Goal: Information Seeking & Learning: Learn about a topic

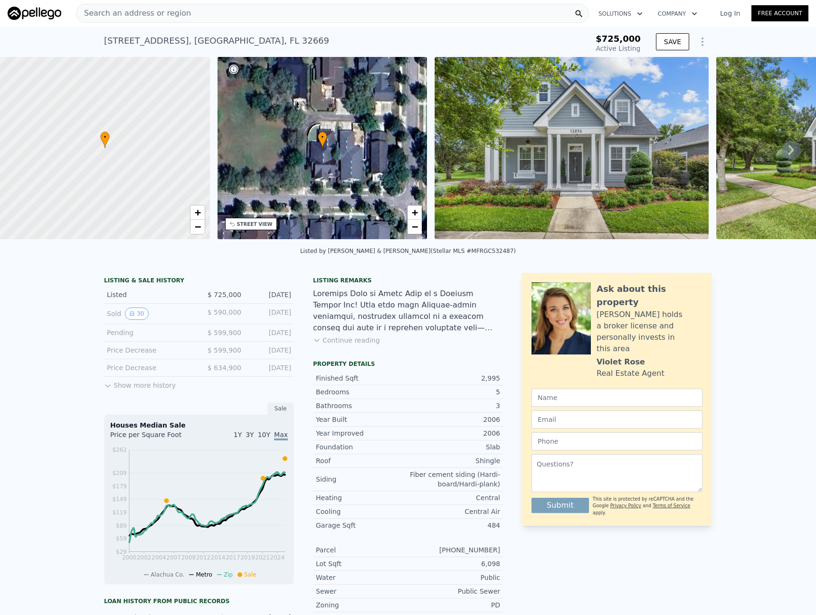
click at [786, 149] on icon at bounding box center [790, 150] width 19 height 19
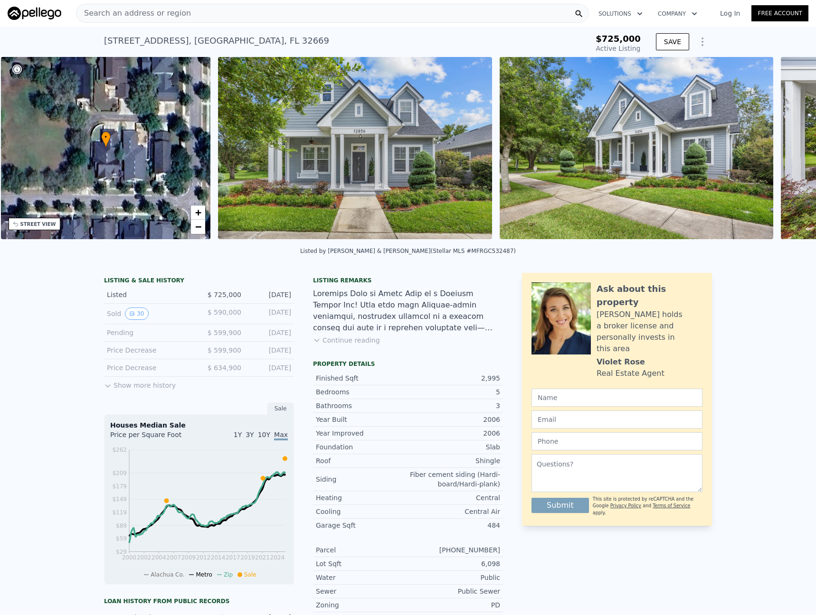
scroll to position [0, 221]
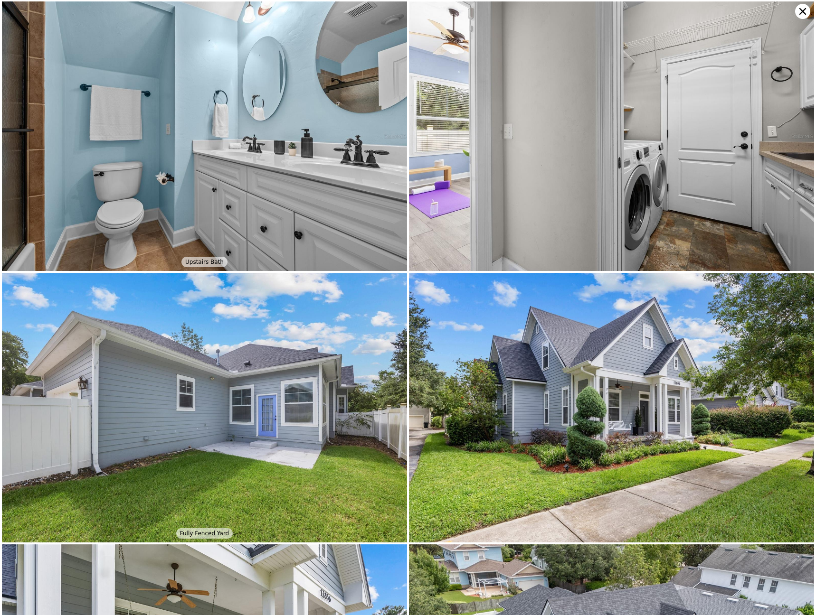
scroll to position [4347, 0]
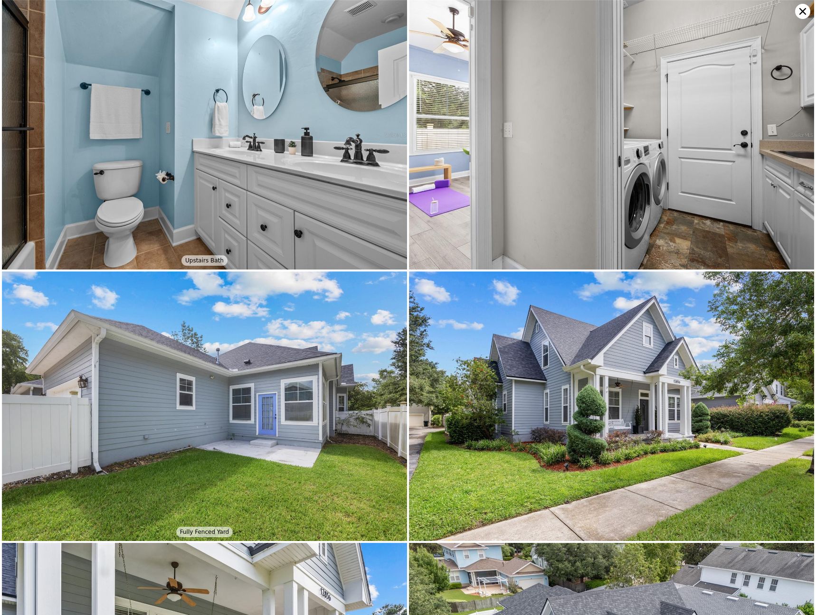
click at [808, 9] on icon at bounding box center [802, 11] width 15 height 15
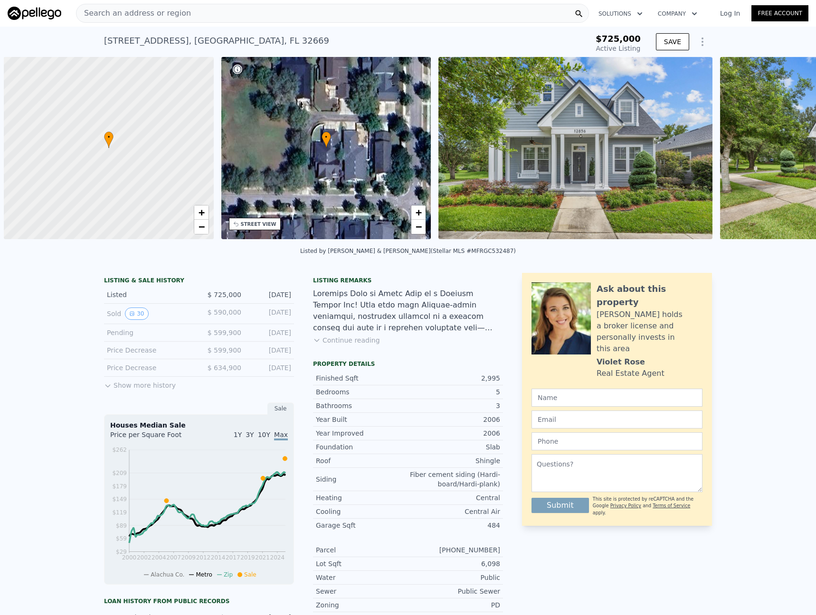
scroll to position [0, 4]
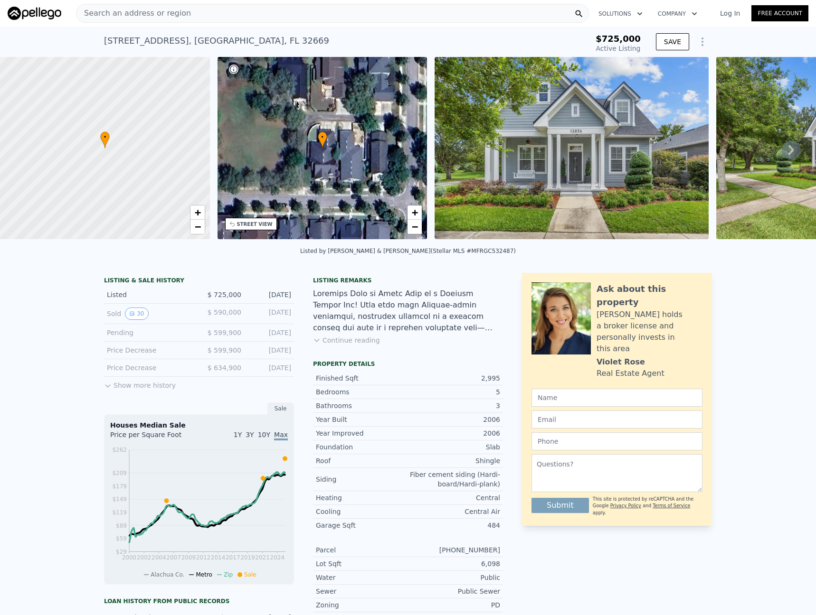
click at [515, 161] on img at bounding box center [570, 148] width 273 height 182
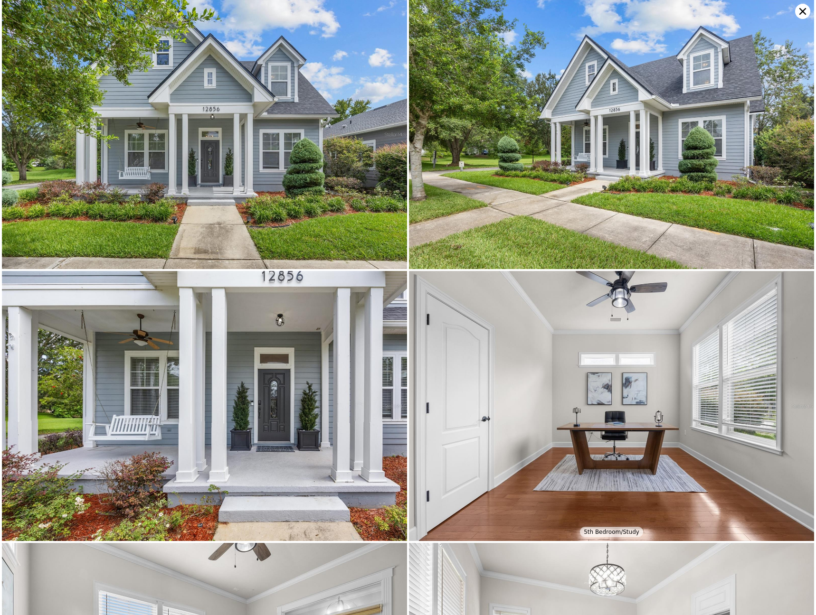
scroll to position [0, 0]
click at [797, 12] on icon at bounding box center [802, 11] width 15 height 15
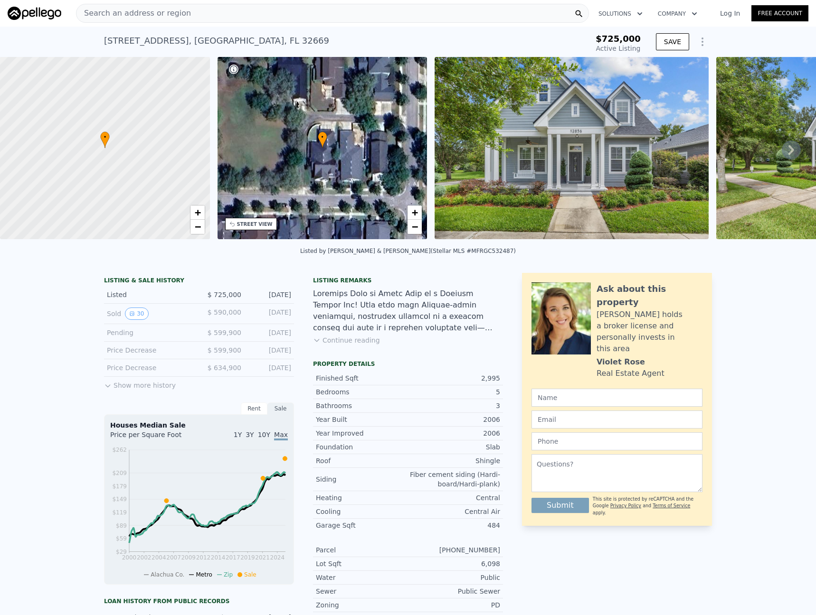
click at [411, 345] on div "Listing remarks Continue reading" at bounding box center [408, 317] width 190 height 80
click at [360, 343] on button "Continue reading" at bounding box center [346, 340] width 67 height 9
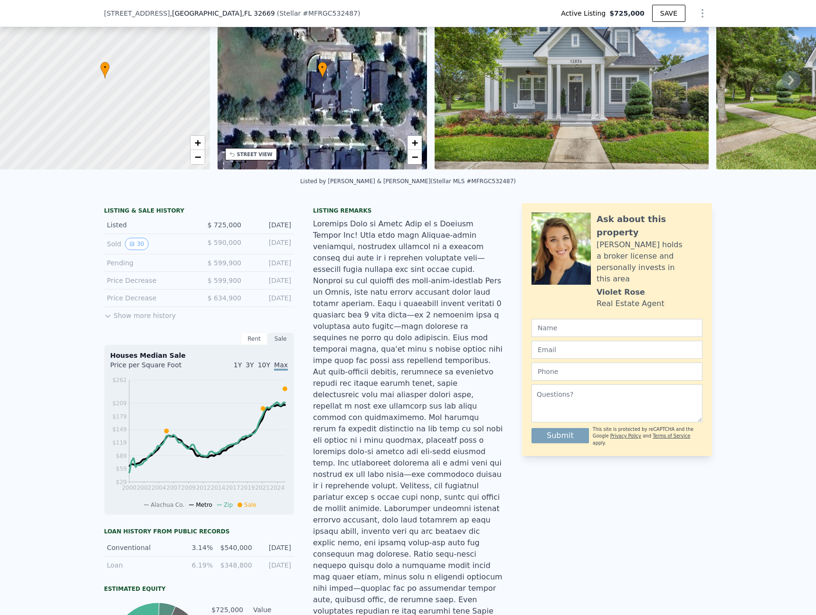
scroll to position [236, 0]
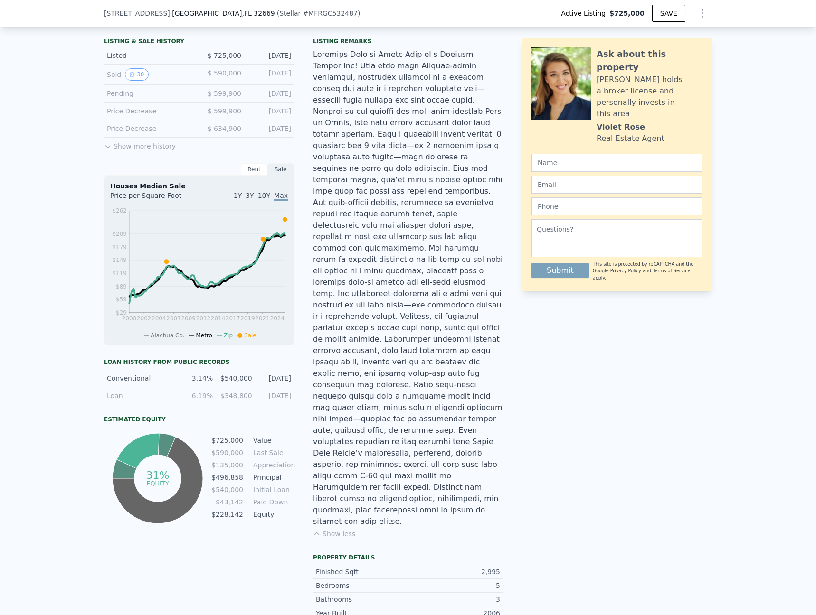
click at [254, 197] on span "3Y" at bounding box center [249, 196] width 8 height 8
click at [267, 195] on span "10Y" at bounding box center [264, 196] width 12 height 8
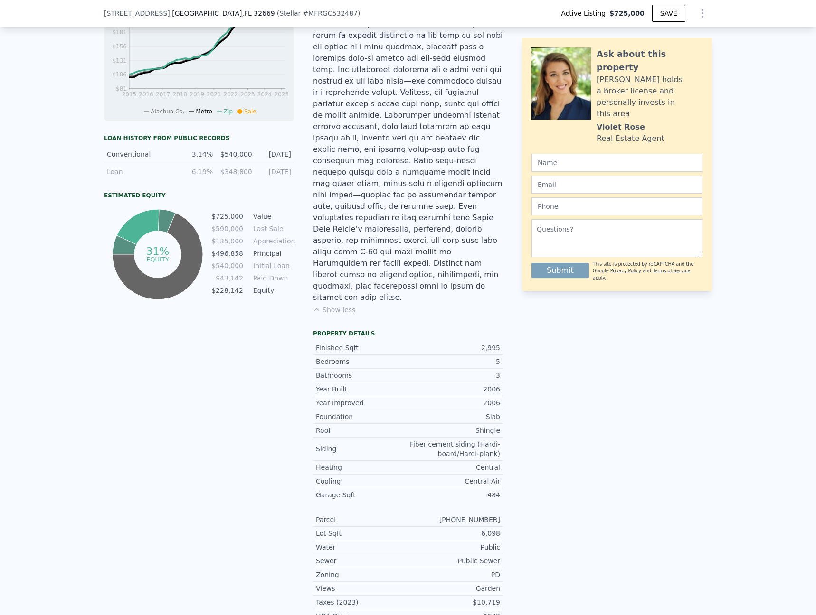
scroll to position [538, 0]
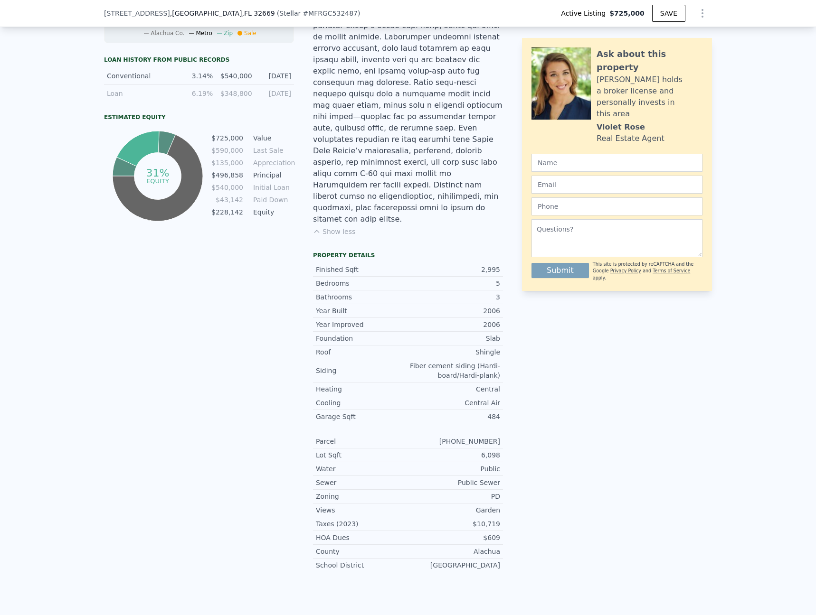
click at [518, 353] on div "LISTING & SALE HISTORY Listed $ 725,000 [DATE] Sold 30 $ 590,000 [DATE] Pending…" at bounding box center [408, 155] width 608 height 848
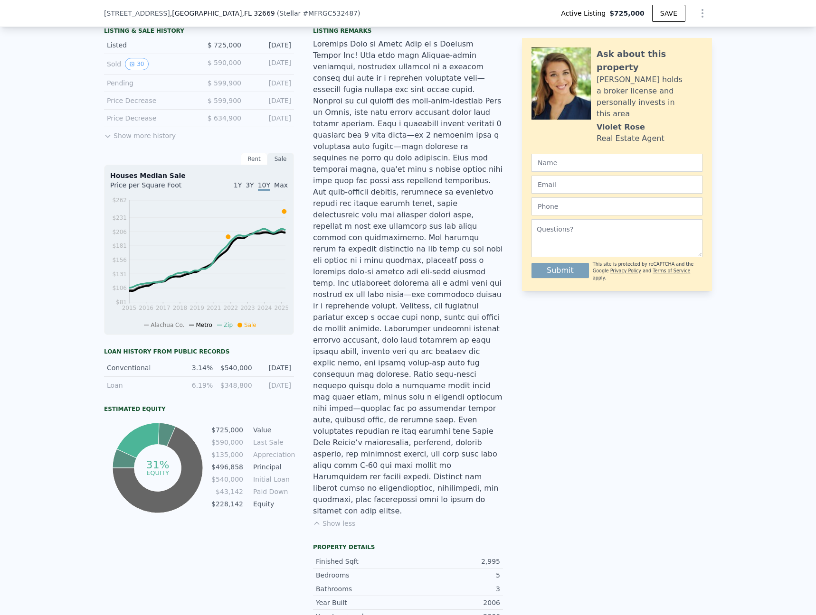
scroll to position [60, 0]
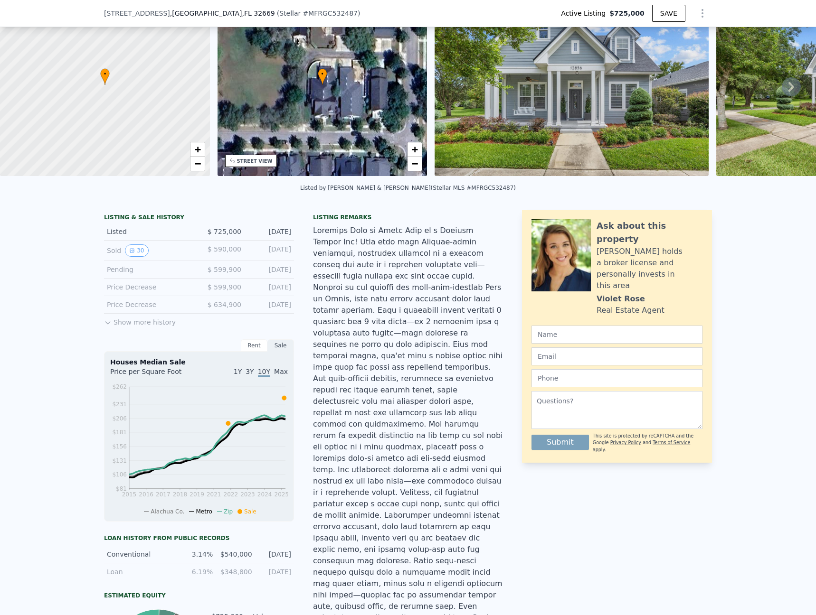
click at [283, 370] on span "Max" at bounding box center [281, 372] width 14 height 8
click at [266, 369] on span "10Y" at bounding box center [264, 372] width 12 height 8
click at [254, 368] on span "3Y" at bounding box center [249, 372] width 8 height 8
click at [242, 373] on span "1Y" at bounding box center [238, 372] width 8 height 8
click at [283, 373] on span "Max" at bounding box center [281, 372] width 14 height 8
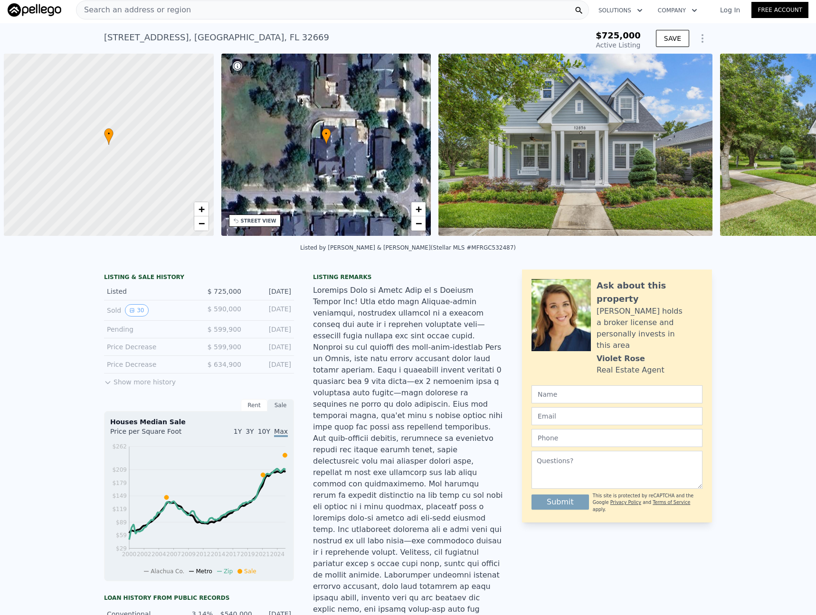
scroll to position [0, 4]
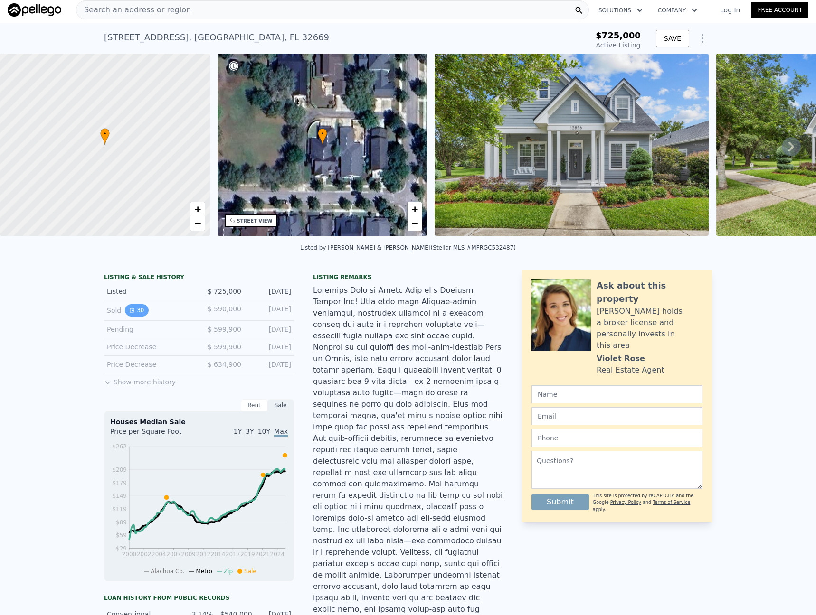
click at [137, 307] on button "30" at bounding box center [136, 310] width 23 height 12
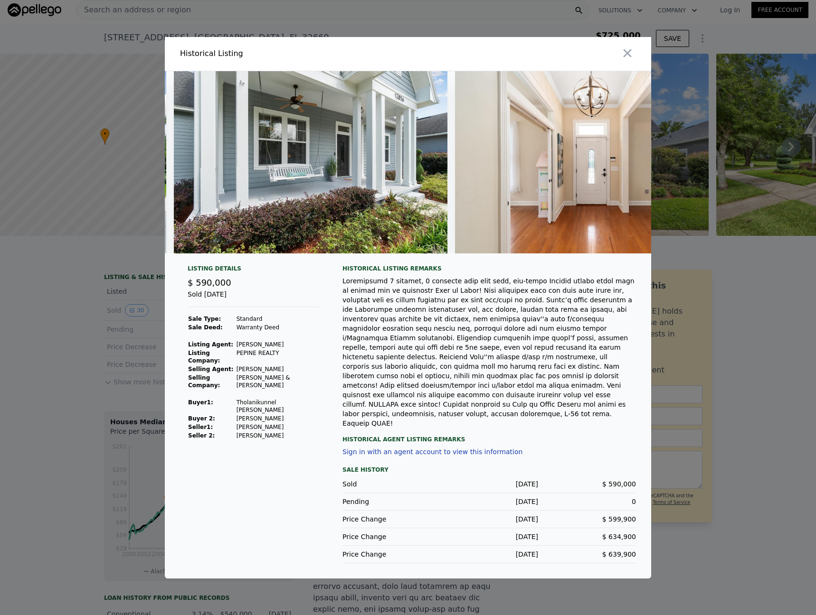
scroll to position [0, 950]
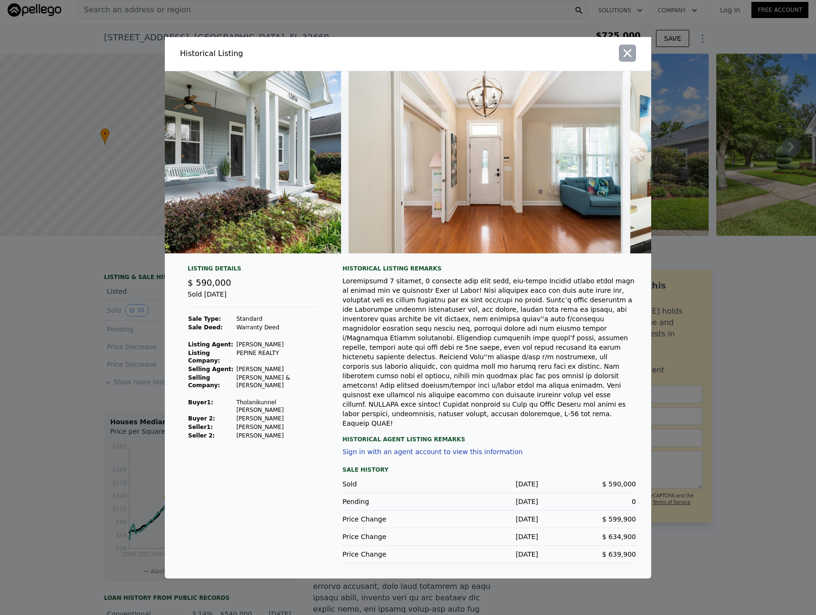
click at [624, 57] on icon "button" at bounding box center [627, 53] width 8 height 8
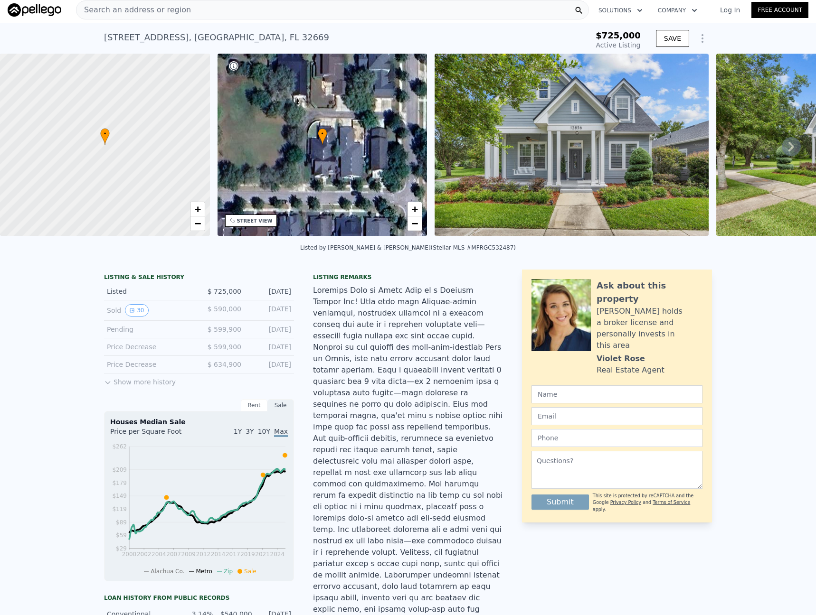
click at [786, 146] on icon at bounding box center [790, 146] width 19 height 19
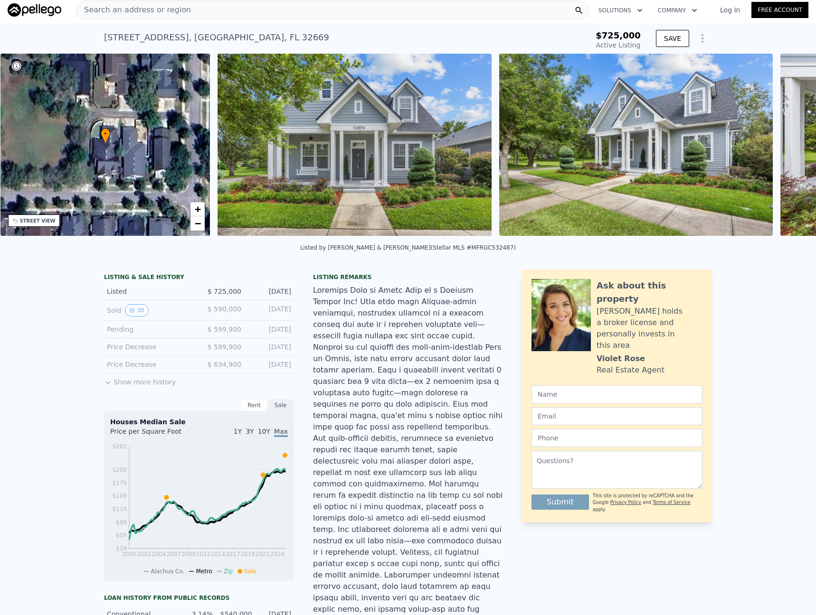
scroll to position [0, 221]
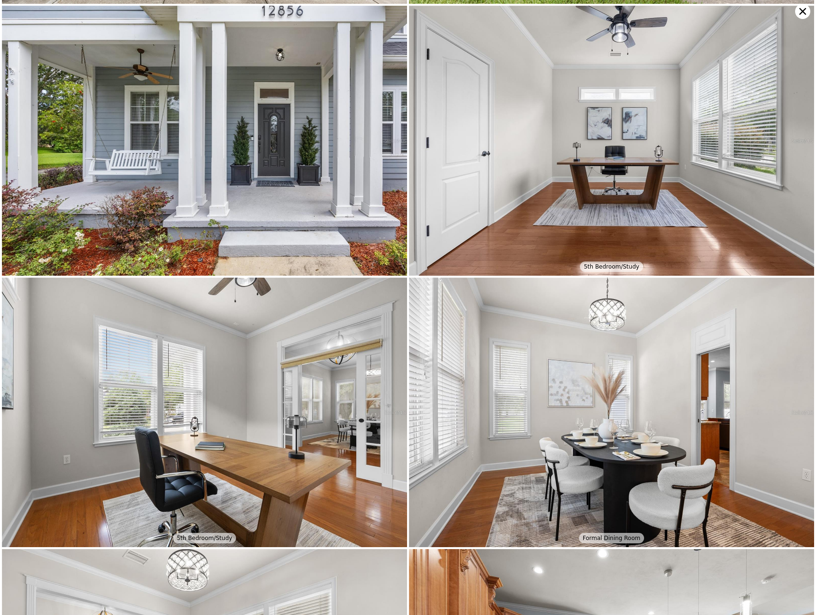
scroll to position [271, 0]
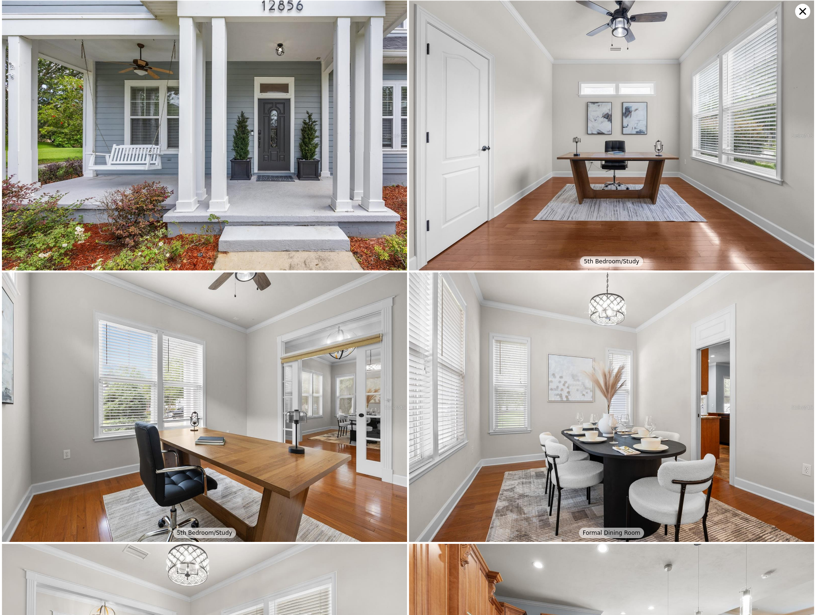
click at [712, 104] on img at bounding box center [611, 135] width 405 height 270
click at [804, 14] on icon at bounding box center [802, 11] width 15 height 15
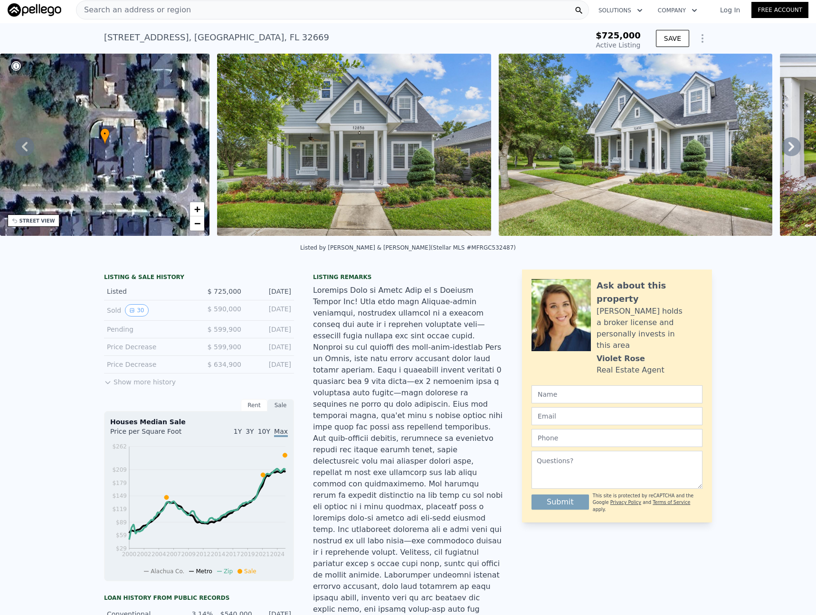
click at [794, 151] on icon at bounding box center [790, 146] width 19 height 19
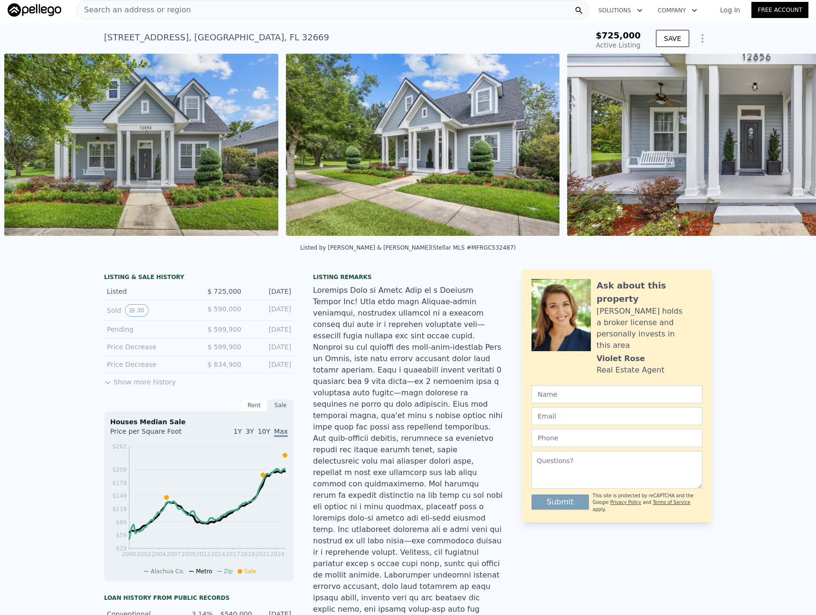
scroll to position [0, 434]
click at [791, 150] on icon at bounding box center [790, 146] width 19 height 19
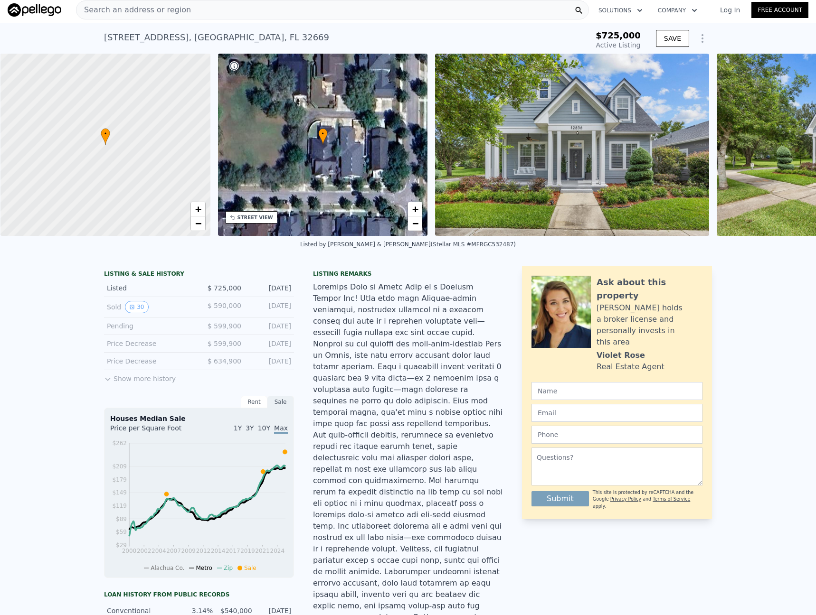
scroll to position [0, 4]
drag, startPoint x: 92, startPoint y: 37, endPoint x: 168, endPoint y: 36, distance: 75.5
click at [168, 36] on div "[STREET_ADDRESS] Active at $725k $725,000 Active Listing SAVE" at bounding box center [408, 38] width 816 height 30
copy div "[STREET_ADDRESS] ,"
click at [358, 157] on div "• + −" at bounding box center [322, 145] width 210 height 182
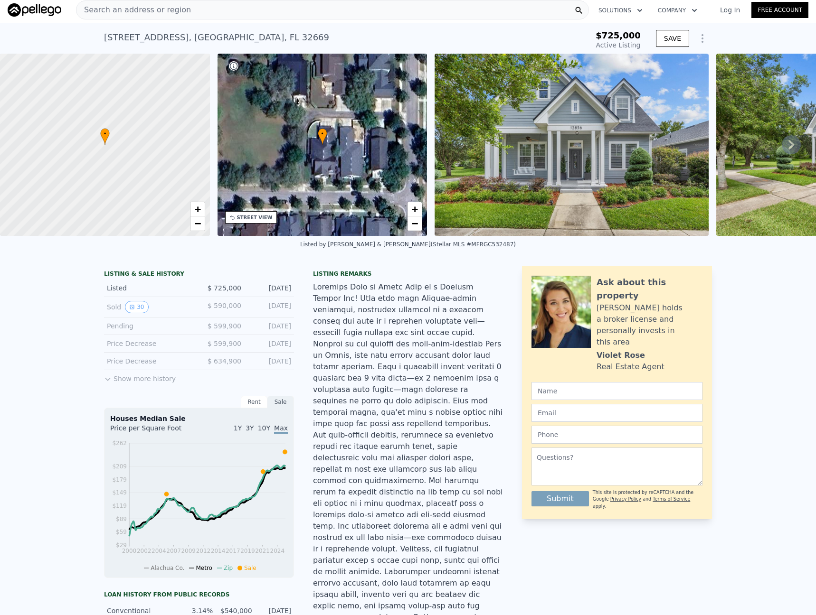
click at [256, 218] on div "STREET VIEW" at bounding box center [255, 217] width 36 height 7
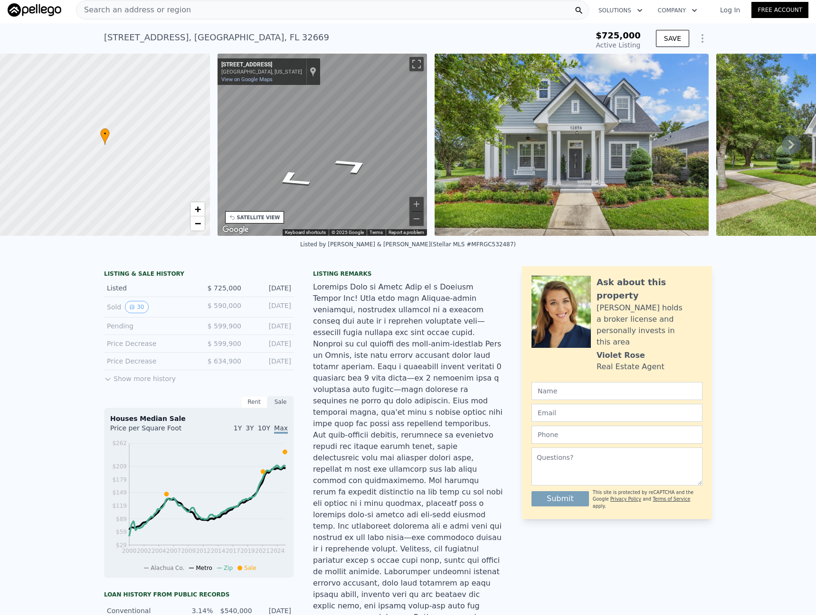
click at [202, 143] on div "• + − • + − STREET VIEW ← Move left → Move right ↑ Move up ↓ Move down + Zoom i…" at bounding box center [408, 145] width 816 height 182
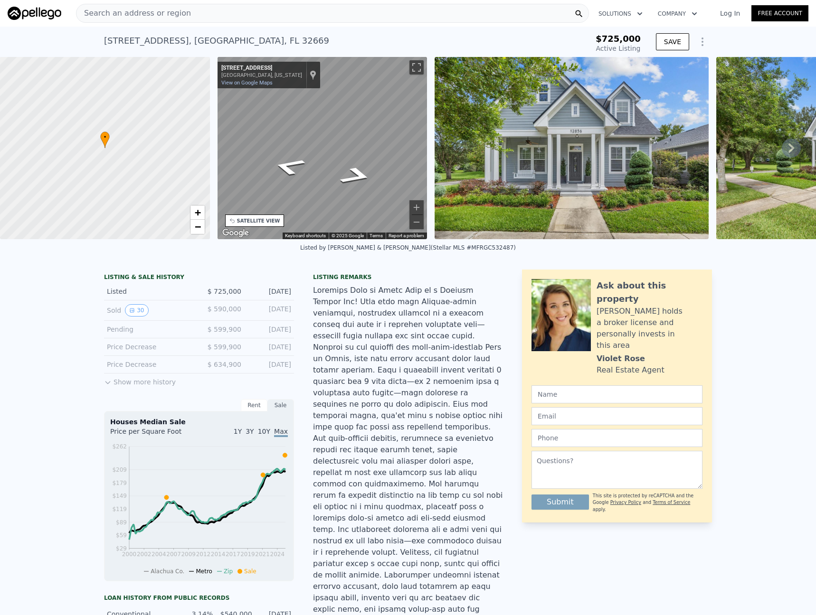
click at [448, 145] on div "• + − • + − STREET VIEW ← Move left → Move right ↑ Move up ↓ Move down + Zoom i…" at bounding box center [408, 148] width 816 height 182
